Goal: Find contact information: Find contact information

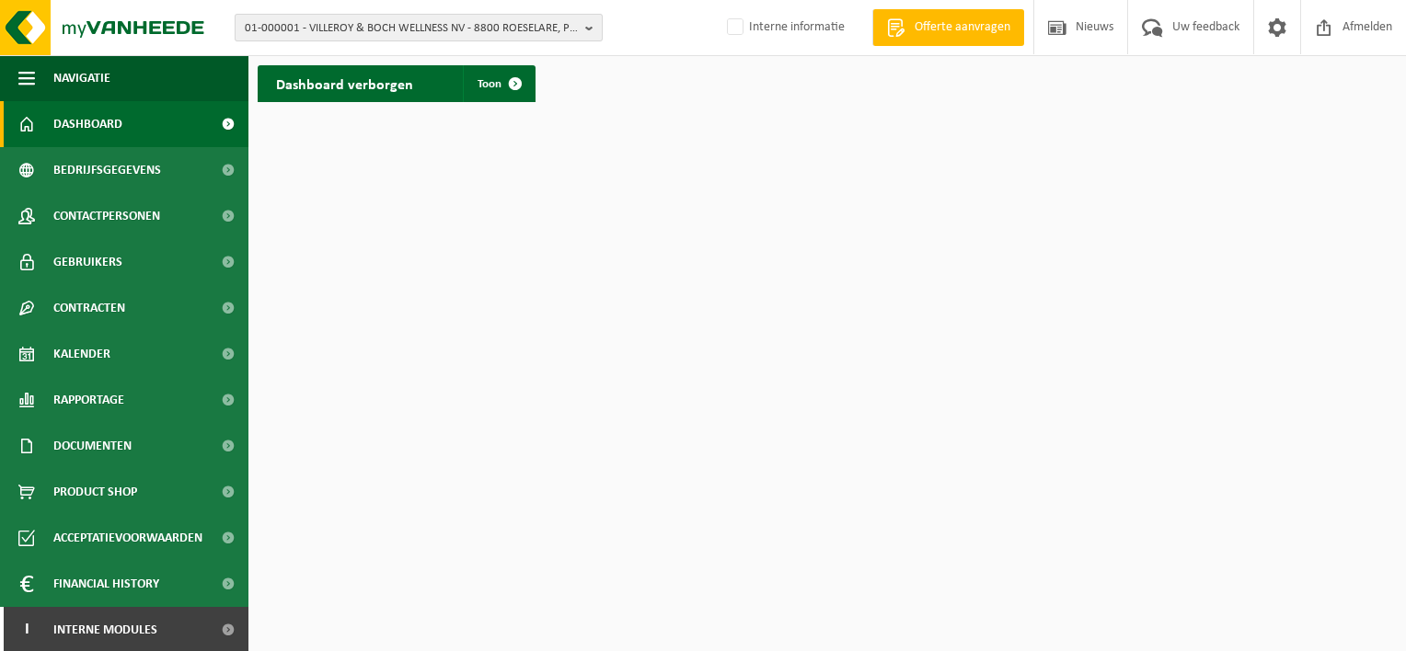
click at [265, 22] on span "01-000001 - VILLEROY & BOCH WELLNESS NV - 8800 ROESELARE, POPULIERSTRAAT 1" at bounding box center [411, 29] width 333 height 28
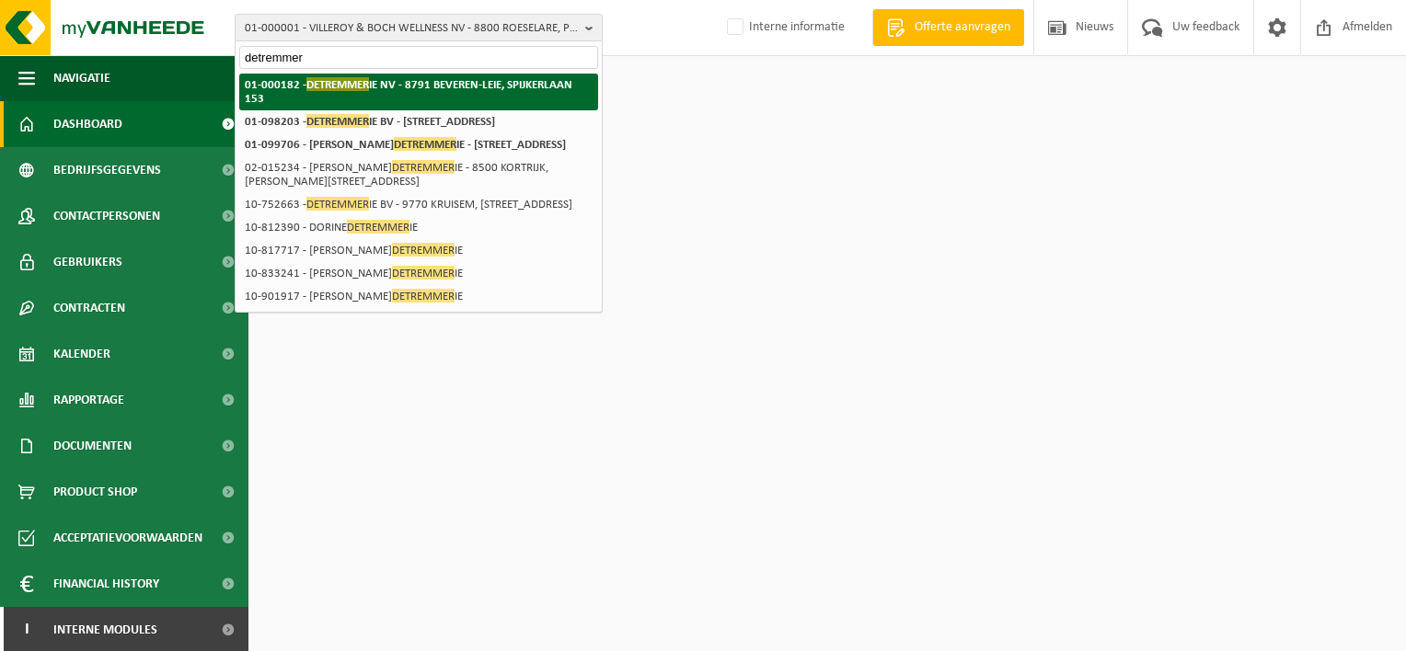
type input "detremmer"
click at [464, 81] on strong "01-000182 - DETREMMER IE NV - 8791 BEVEREN-LEIE, SPIJKERLAAN 153" at bounding box center [409, 91] width 328 height 28
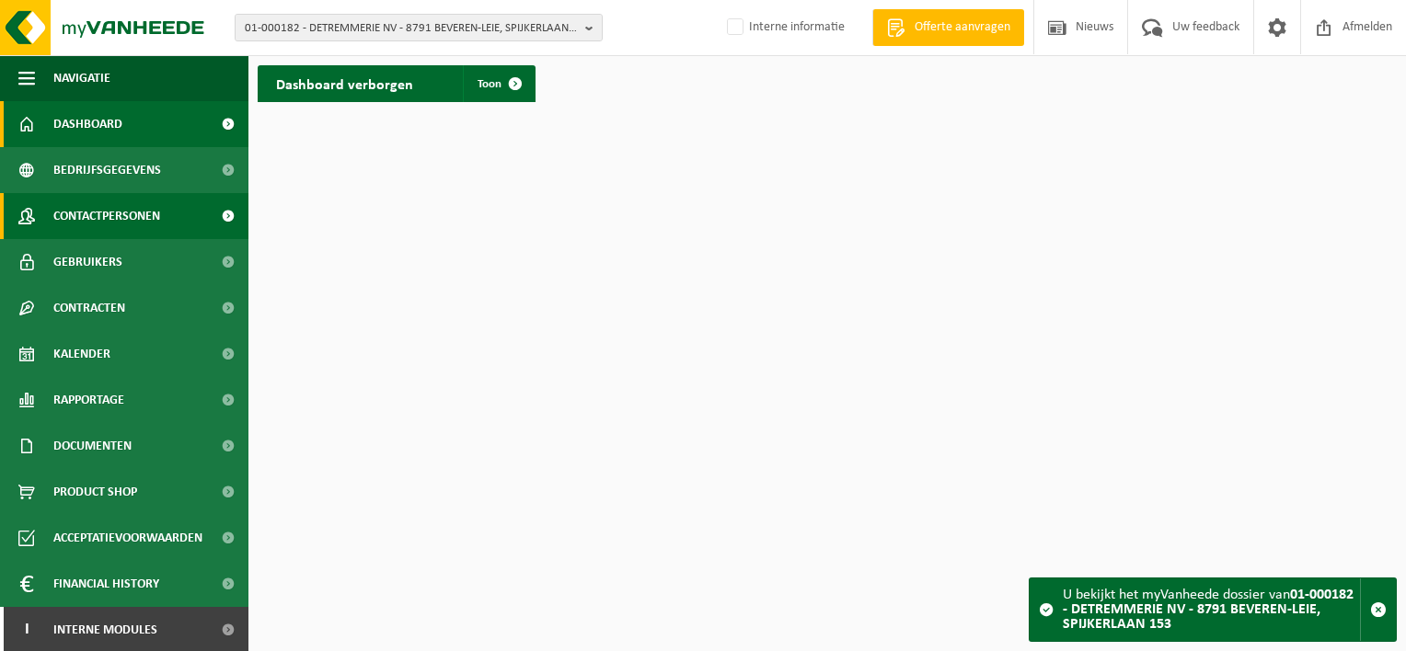
drag, startPoint x: 113, startPoint y: 209, endPoint x: 149, endPoint y: 206, distance: 36.0
click at [113, 209] on span "Contactpersonen" at bounding box center [106, 216] width 107 height 46
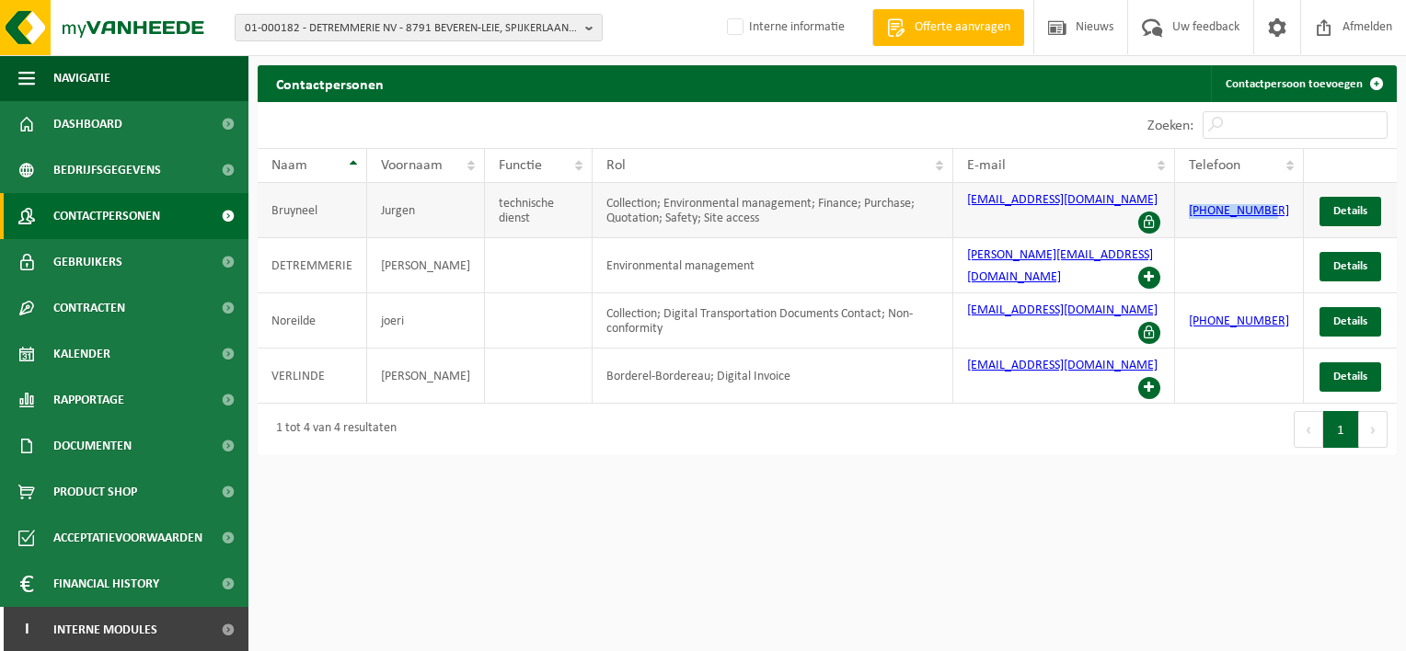
drag, startPoint x: 1286, startPoint y: 195, endPoint x: 1211, endPoint y: 199, distance: 75.5
click at [1211, 199] on td "+32 56 73 19 79" at bounding box center [1239, 210] width 129 height 55
